Goal: Information Seeking & Learning: Understand process/instructions

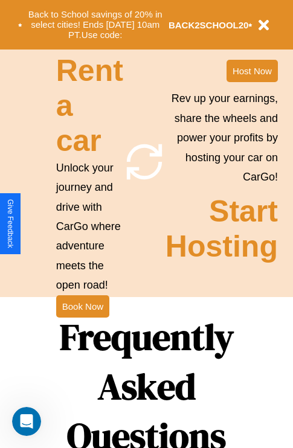
scroll to position [1463, 0]
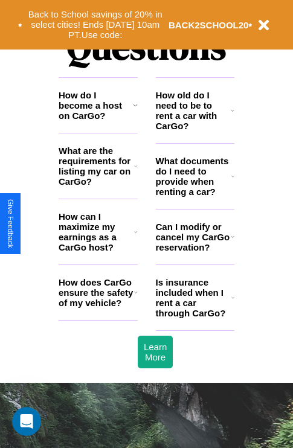
click at [98, 308] on h3 "How does CarGo ensure the safety of my vehicle?" at bounding box center [96, 292] width 75 height 31
click at [98, 185] on h3 "What are the requirements for listing my car on CarGo?" at bounding box center [96, 165] width 75 height 41
click at [98, 121] on h3 "How do I become a host on CarGo?" at bounding box center [96, 105] width 74 height 31
click at [135, 110] on icon at bounding box center [135, 105] width 5 height 10
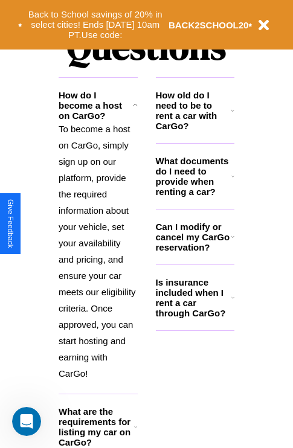
click at [98, 435] on h3 "What are the requirements for listing my car on CarGo?" at bounding box center [96, 426] width 75 height 41
click at [98, 255] on p "To become a host on CarGo, simply sign up on our platform, provide the required…" at bounding box center [98, 251] width 79 height 261
click at [194, 252] on h3 "Can I modify or cancel my CarGo reservation?" at bounding box center [193, 237] width 75 height 31
